Goal: Transaction & Acquisition: Download file/media

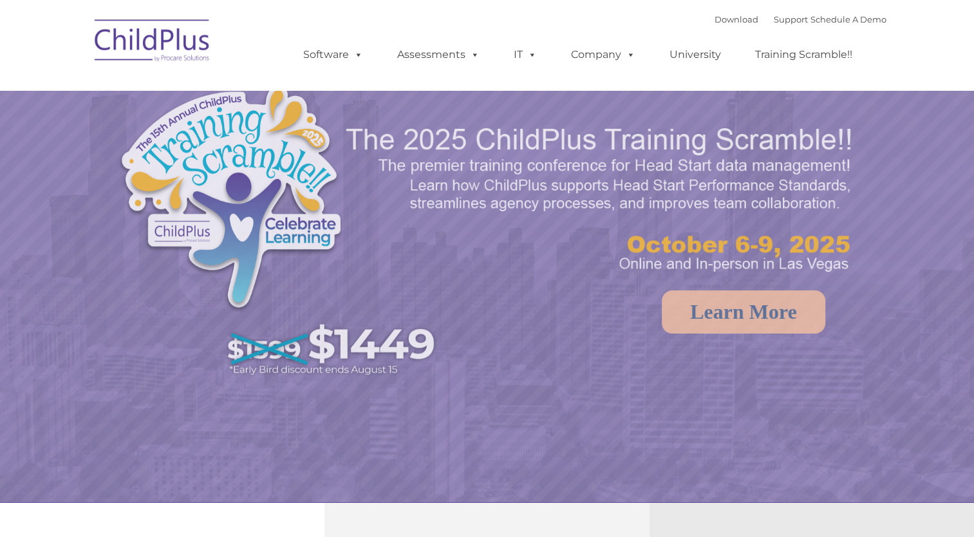
select select "MEDIUM"
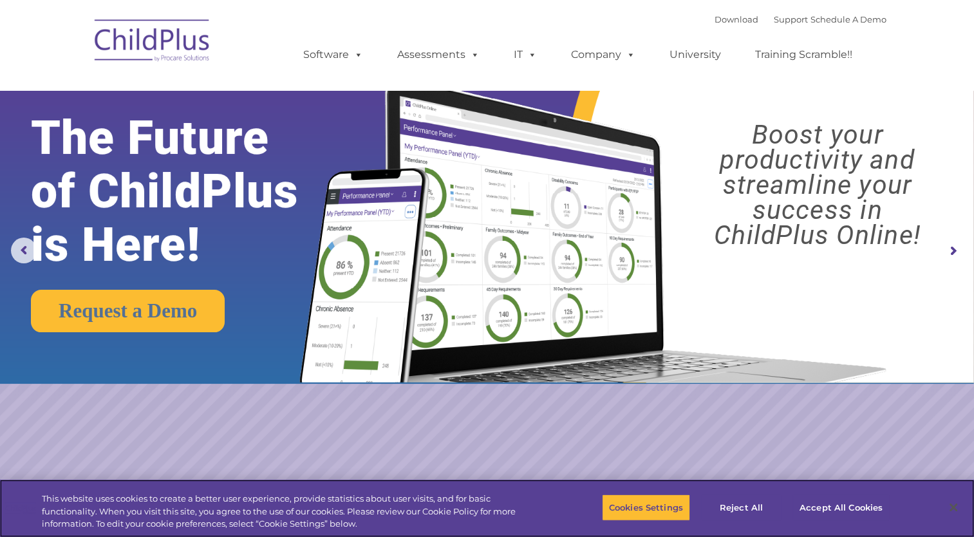
scroll to position [470, 0]
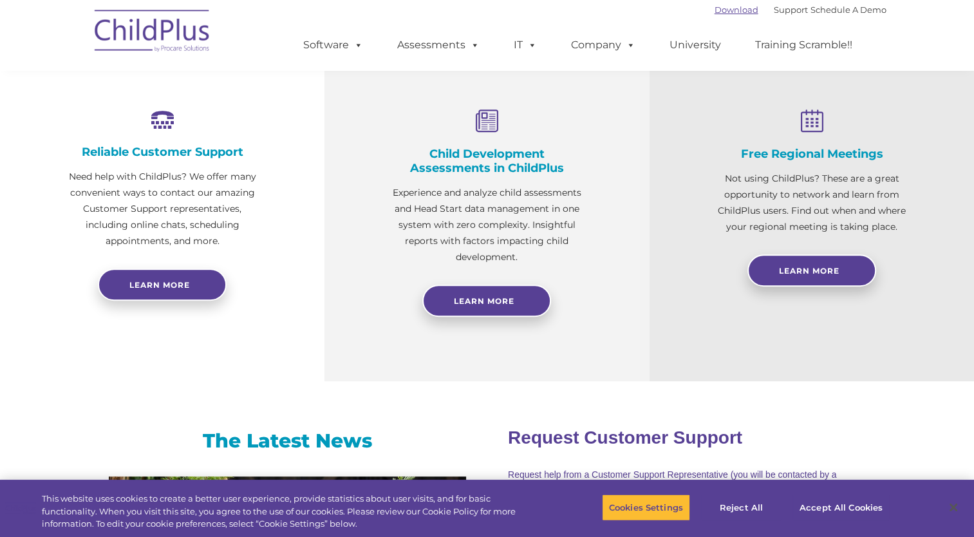
click at [718, 9] on link "Download" at bounding box center [737, 10] width 44 height 10
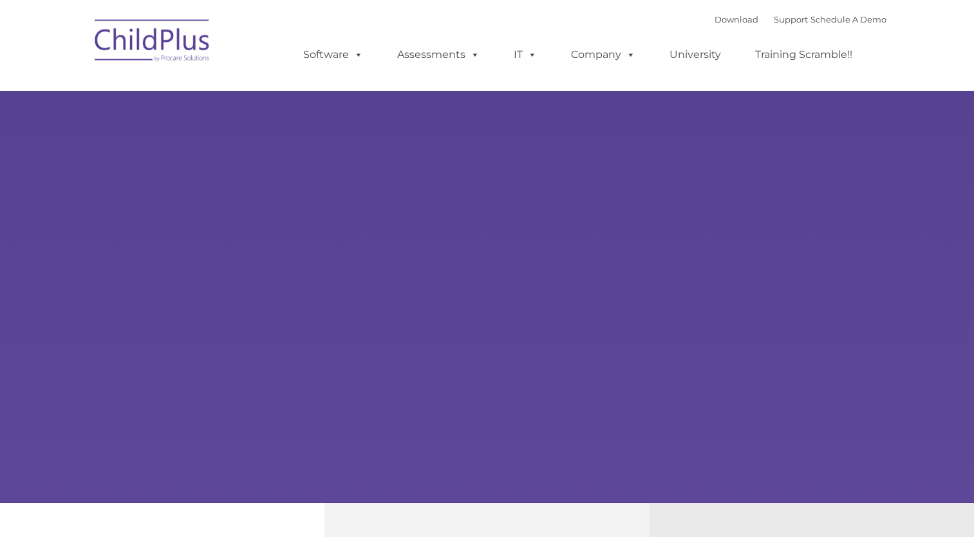
type input ""
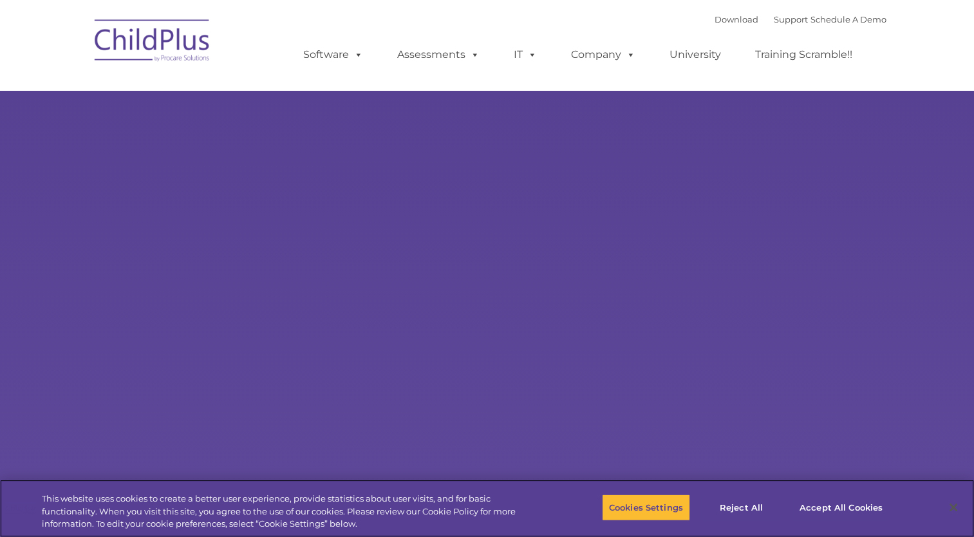
select select "MEDIUM"
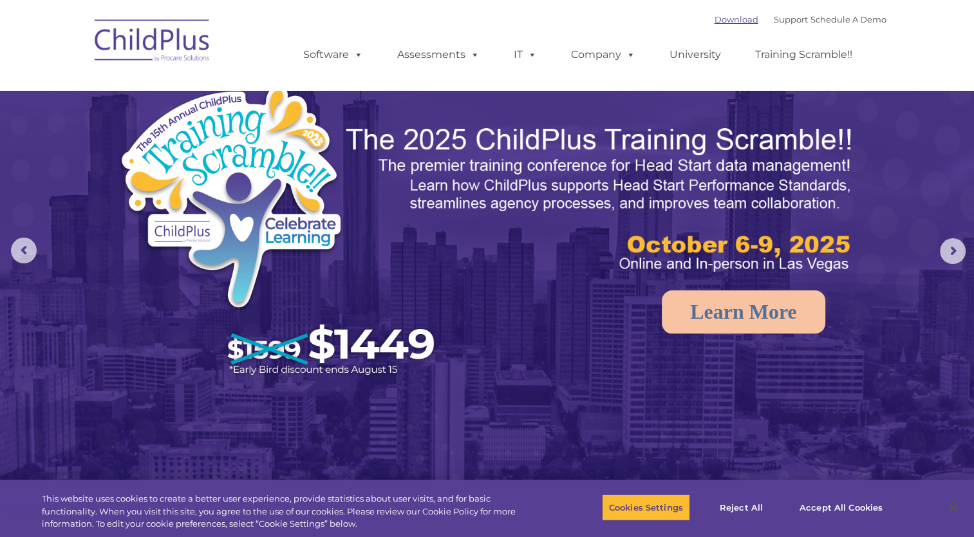
click at [716, 18] on link "Download" at bounding box center [737, 19] width 44 height 10
